Goal: Navigation & Orientation: Understand site structure

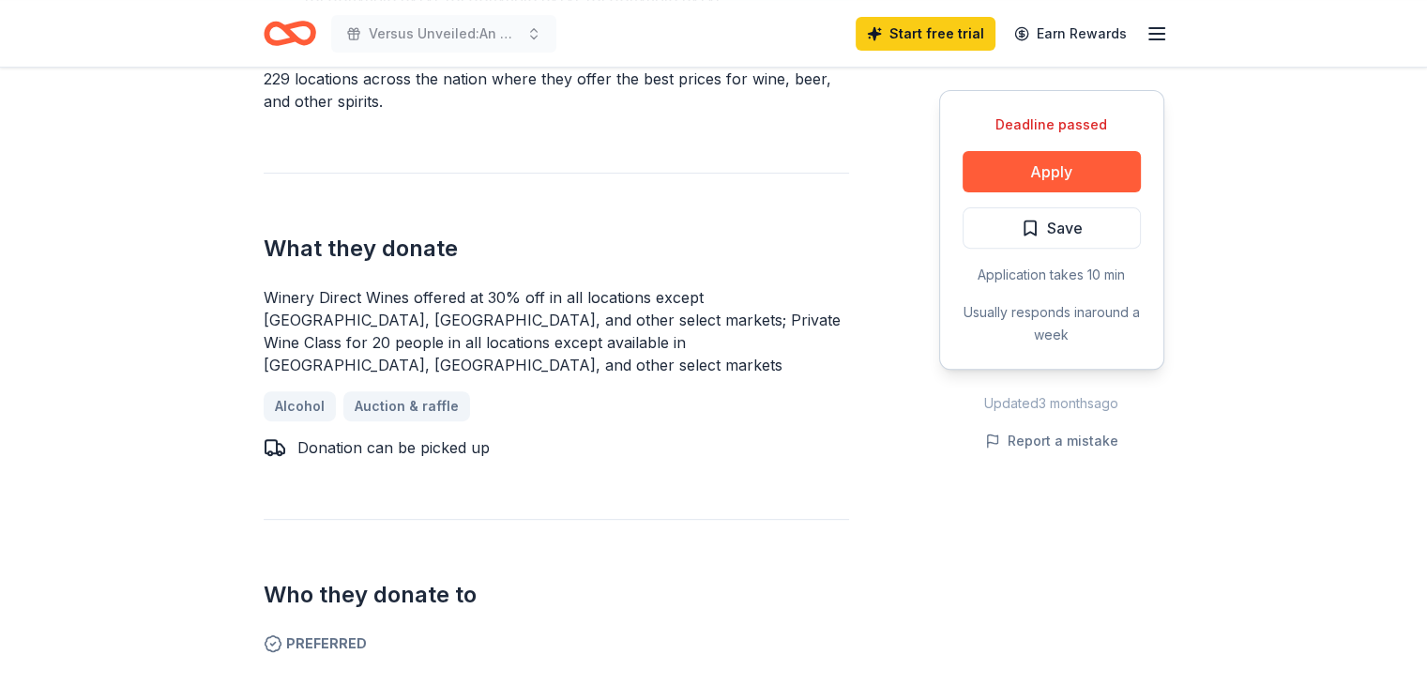
scroll to position [658, 0]
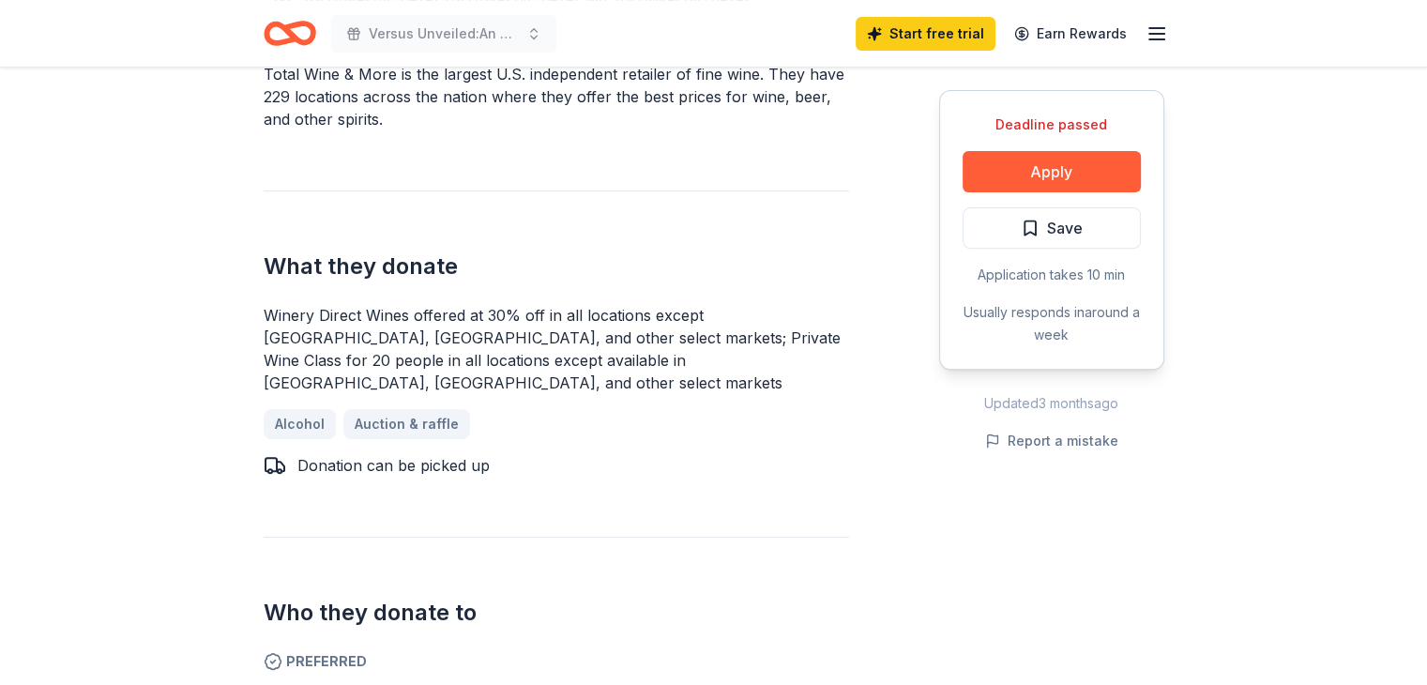
click at [1058, 276] on div "Application takes 10 min" at bounding box center [1052, 275] width 178 height 23
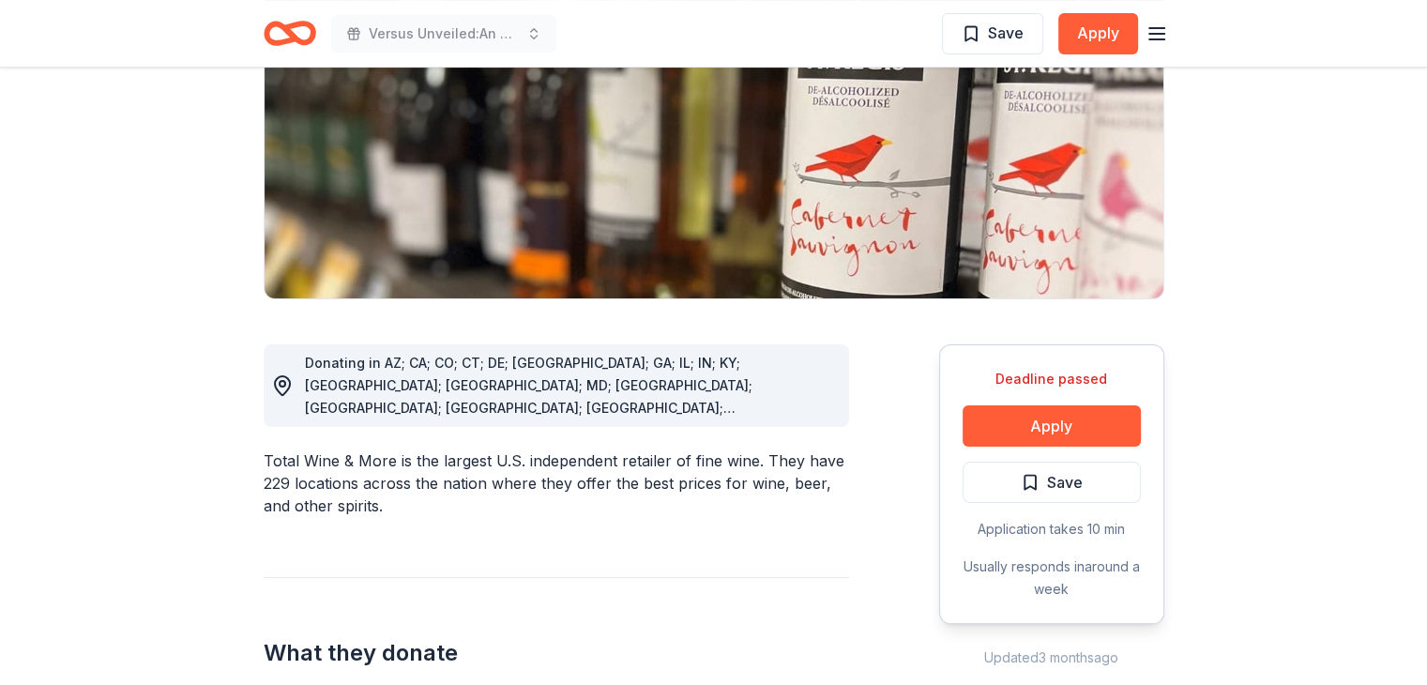
scroll to position [0, 0]
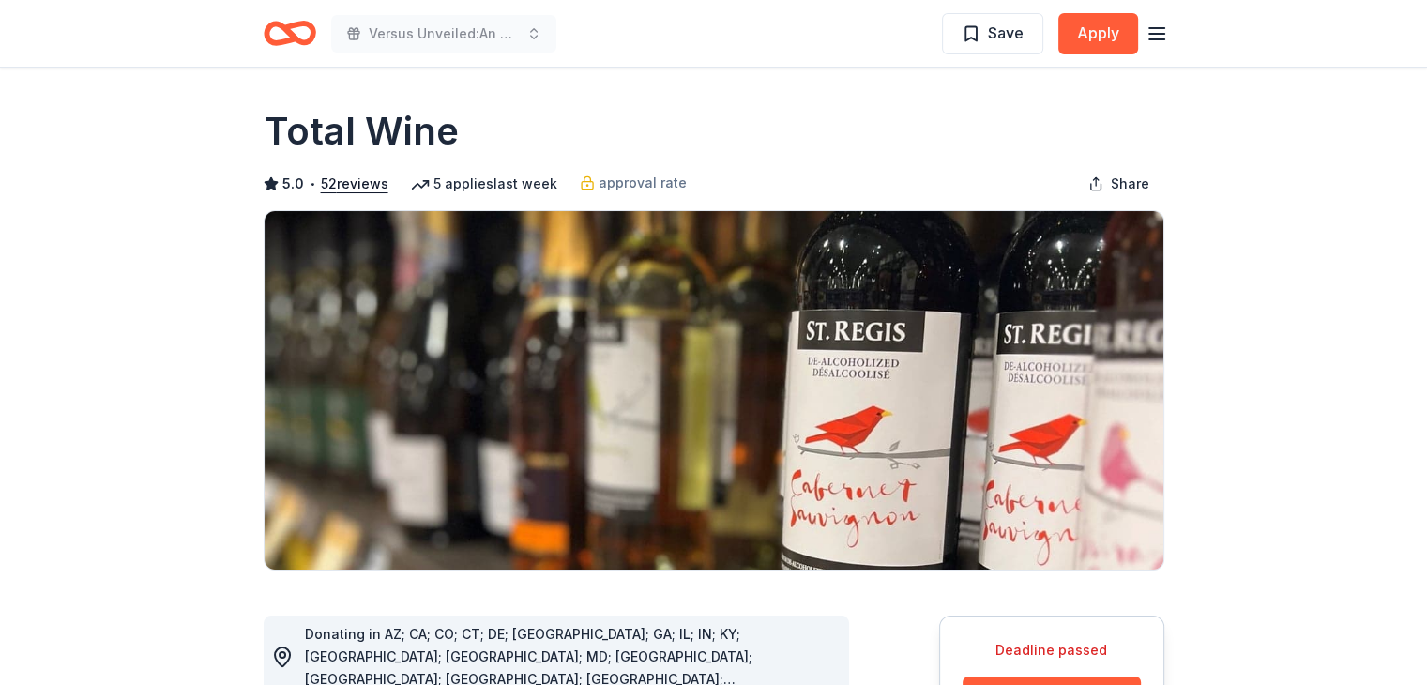
drag, startPoint x: 1408, startPoint y: 38, endPoint x: 1430, endPoint y: 148, distance: 112.1
click at [1426, 148] on html "Versus Unveiled:An evocative night of spoken word in observance of Domestic Vio…" at bounding box center [713, 342] width 1427 height 685
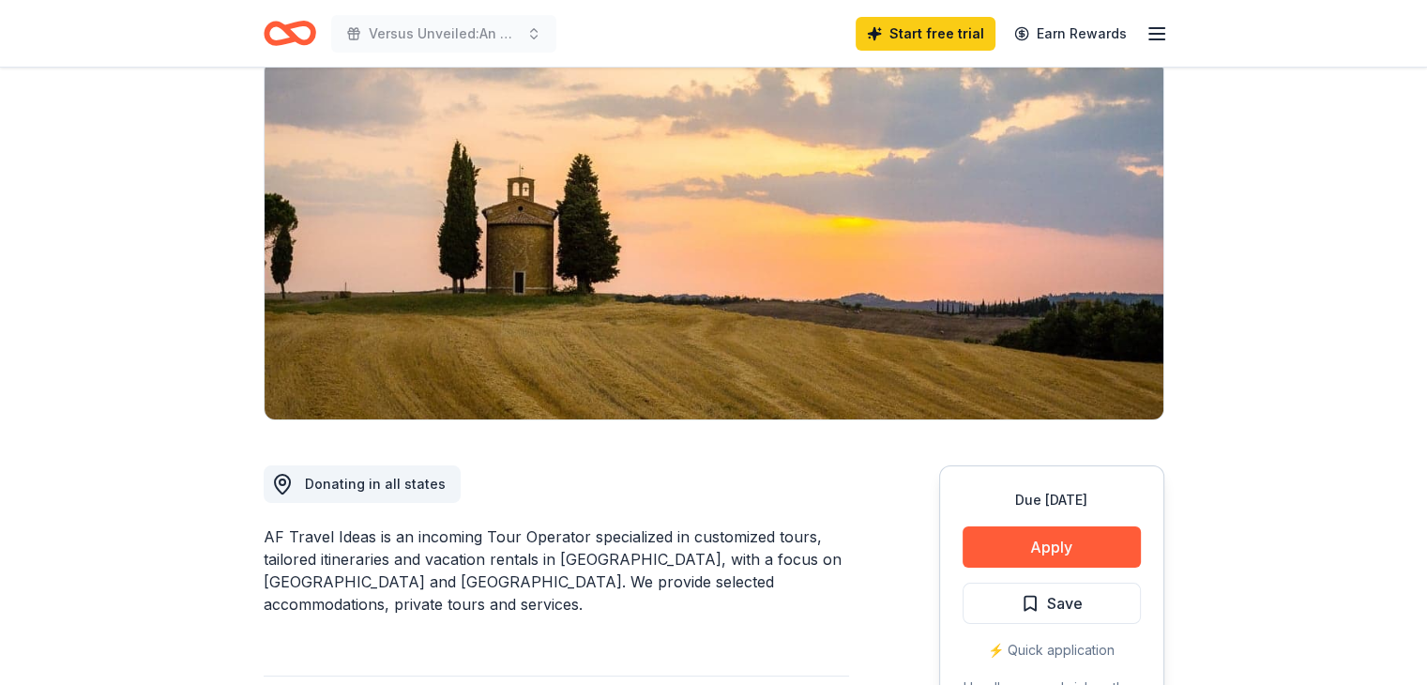
scroll to position [35, 0]
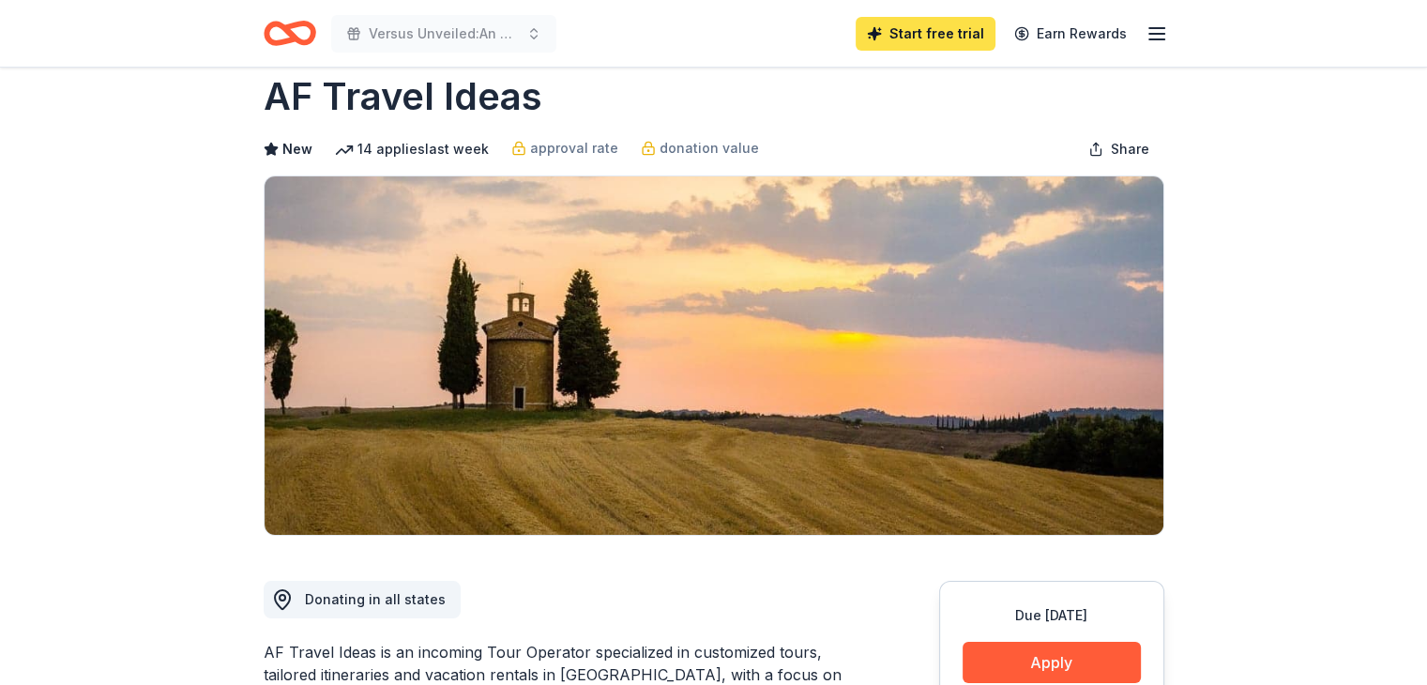
click at [957, 38] on link "Start free trial" at bounding box center [926, 34] width 140 height 34
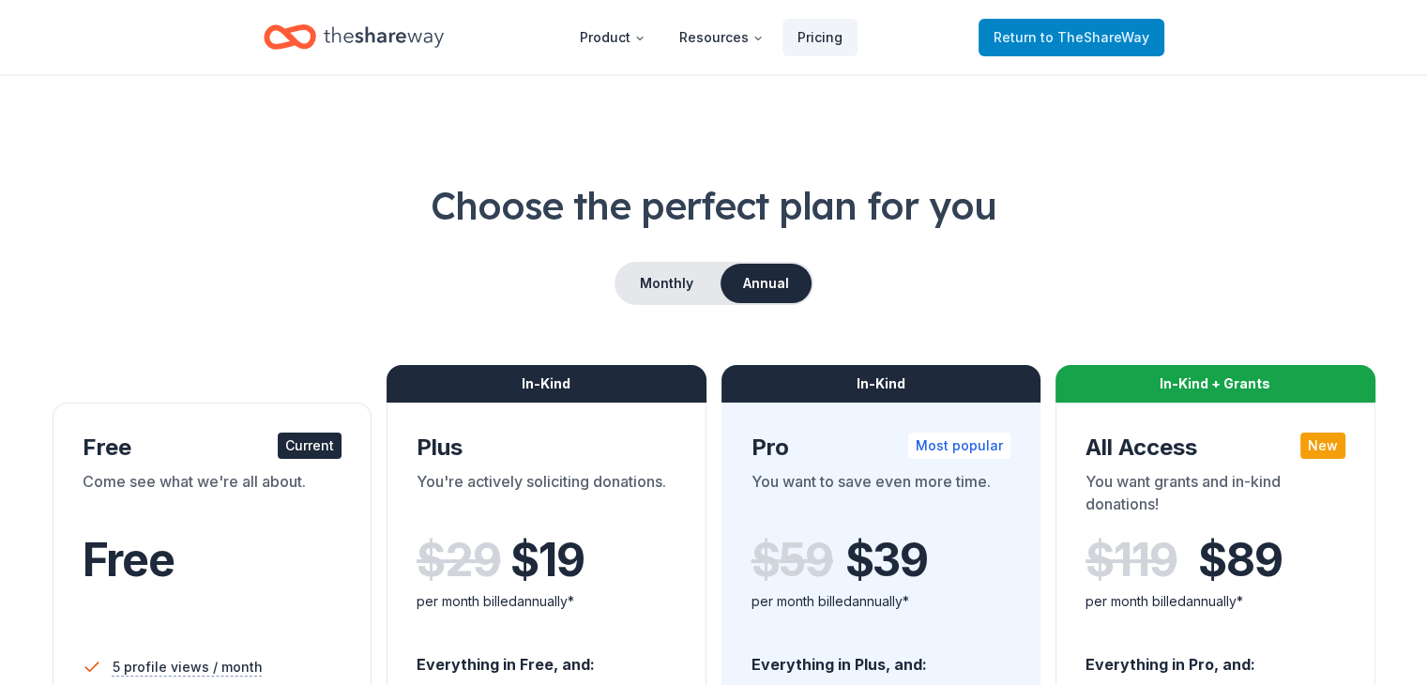
click at [1081, 35] on span "to TheShareWay" at bounding box center [1095, 37] width 109 height 16
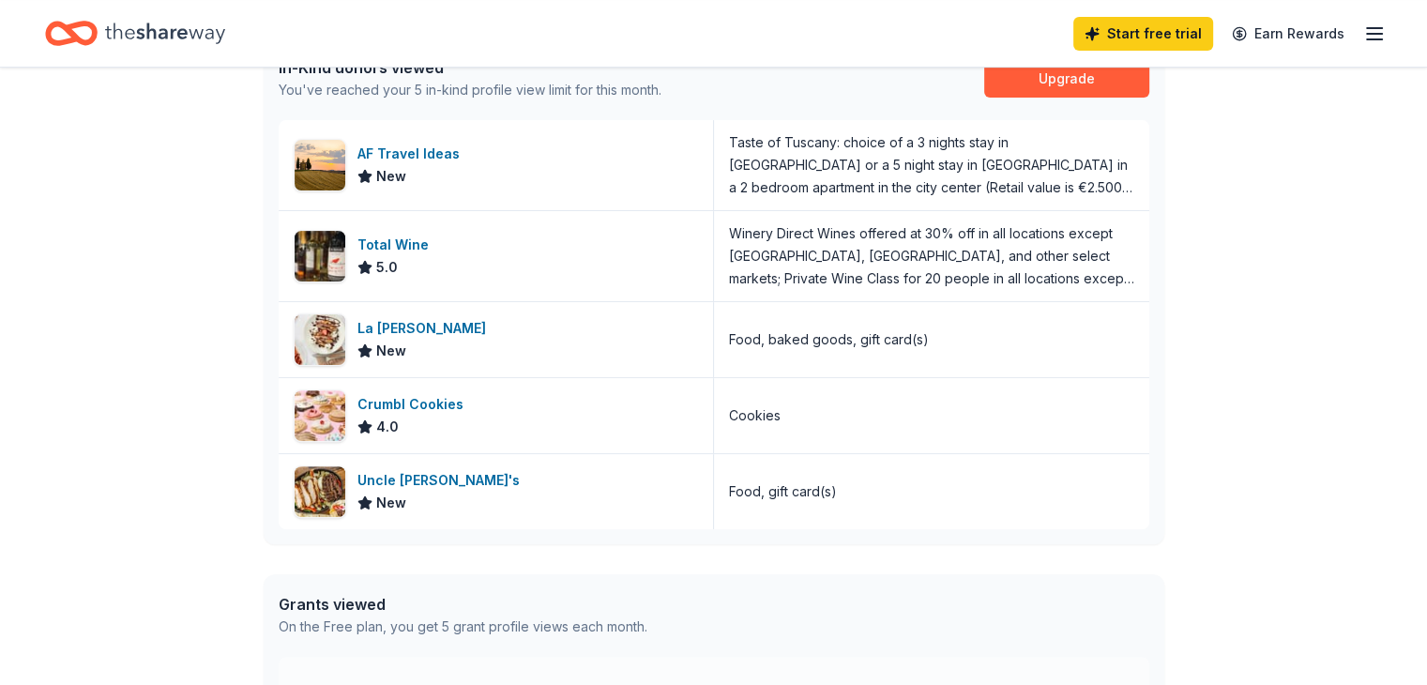
scroll to position [531, 0]
